Goal: Complete application form

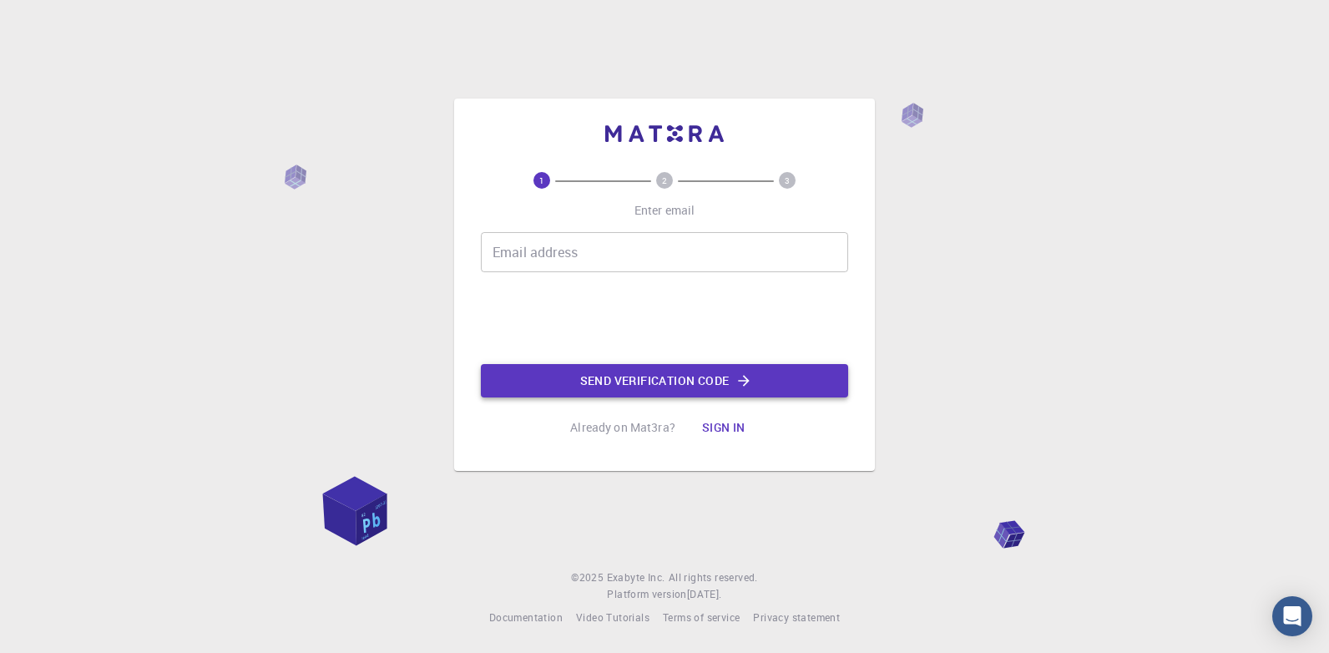
click at [568, 369] on button "Send verification code" at bounding box center [664, 380] width 367 height 33
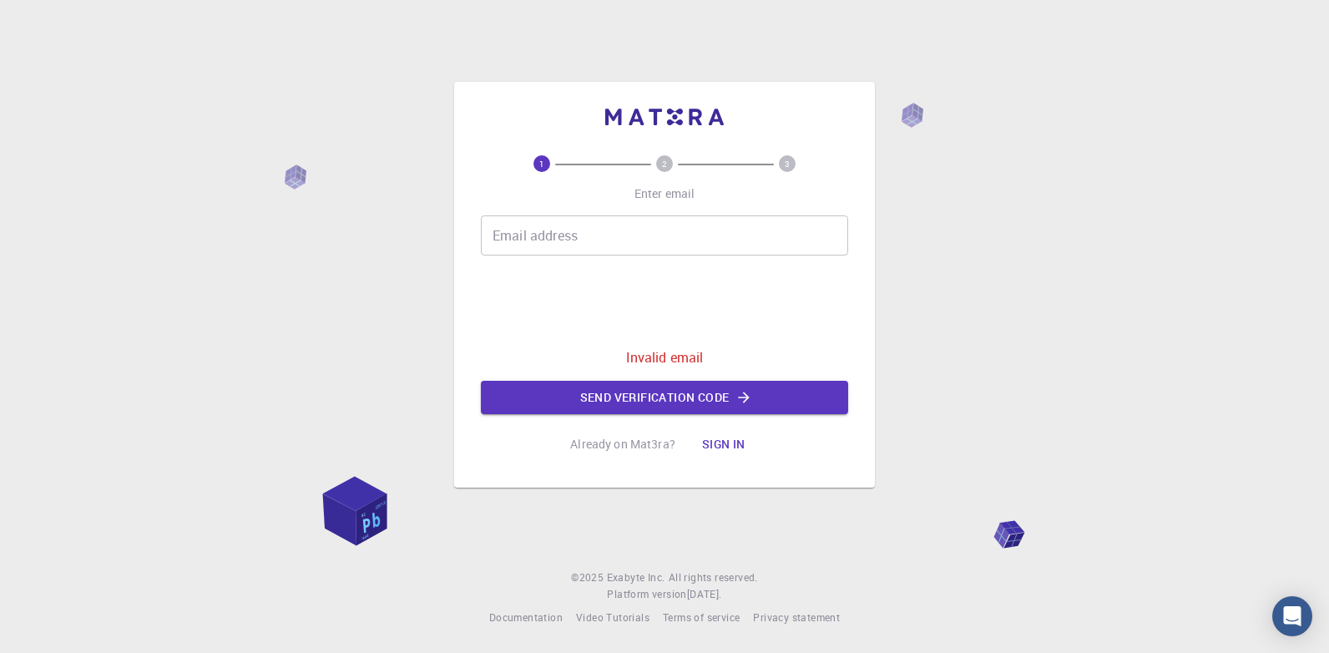
drag, startPoint x: 558, startPoint y: 250, endPoint x: 544, endPoint y: 250, distance: 14.2
click at [544, 250] on input "Email address" at bounding box center [664, 235] width 367 height 40
type input "[PERSON_NAME][EMAIL_ADDRESS][DOMAIN_NAME]"
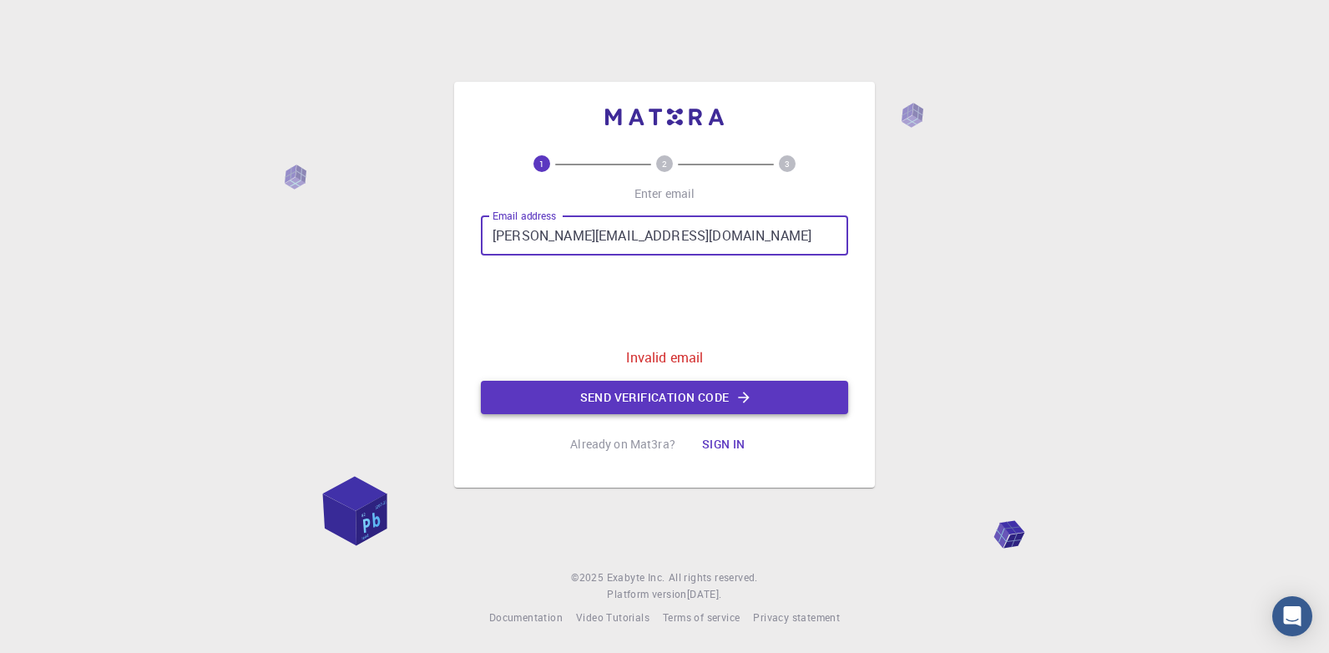
click at [575, 396] on button "Send verification code" at bounding box center [664, 397] width 367 height 33
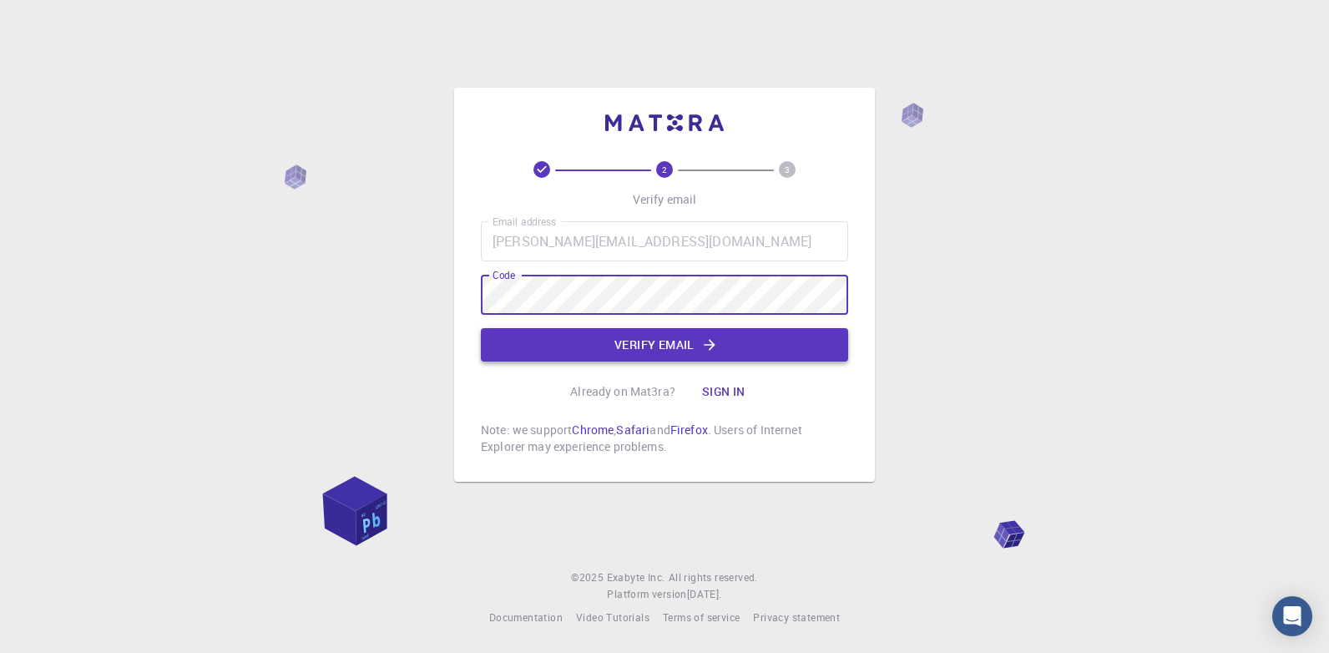
click at [628, 346] on button "Verify email" at bounding box center [664, 344] width 367 height 33
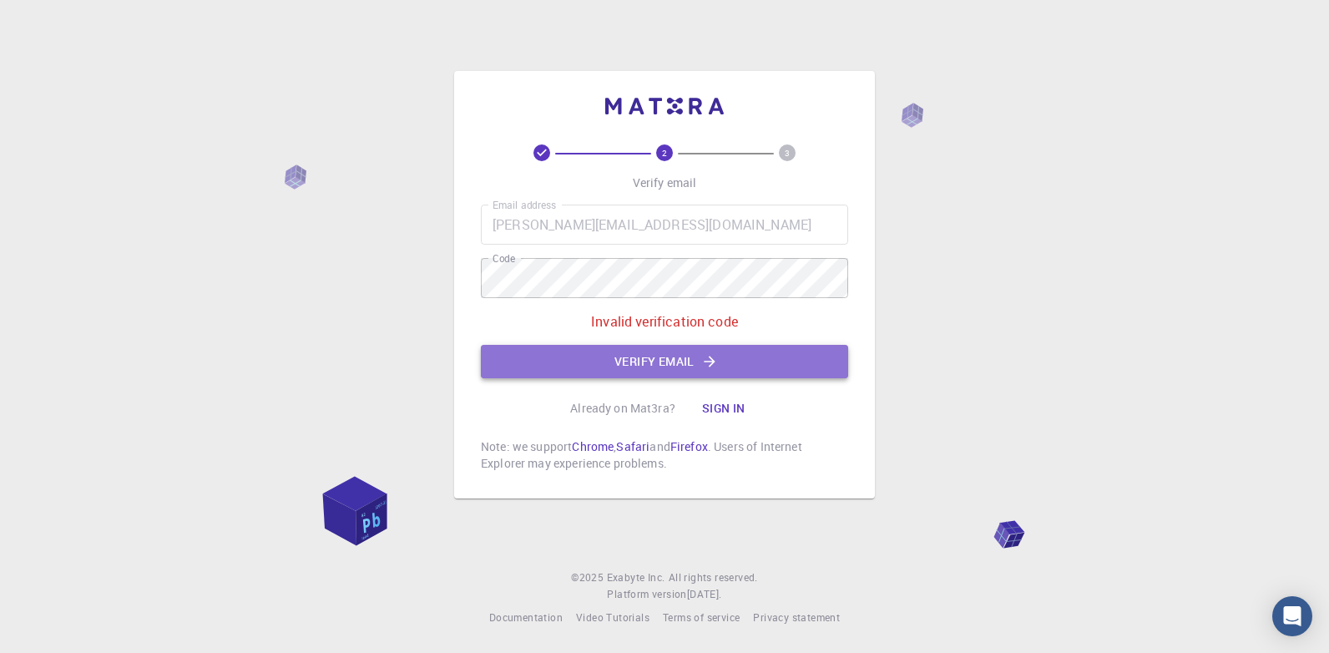
click at [645, 370] on button "Verify email" at bounding box center [664, 361] width 367 height 33
